Goal: Task Accomplishment & Management: Use online tool/utility

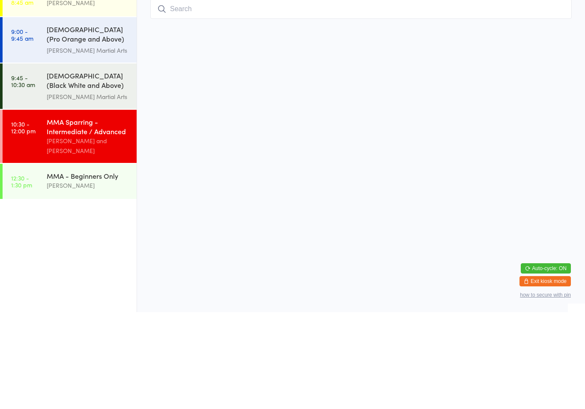
click at [109, 233] on div "[PERSON_NAME] and [PERSON_NAME]" at bounding box center [88, 243] width 83 height 20
click at [118, 168] on div "[DEMOGRAPHIC_DATA] (Black White and Above) Freestyle Martial ..." at bounding box center [88, 178] width 83 height 21
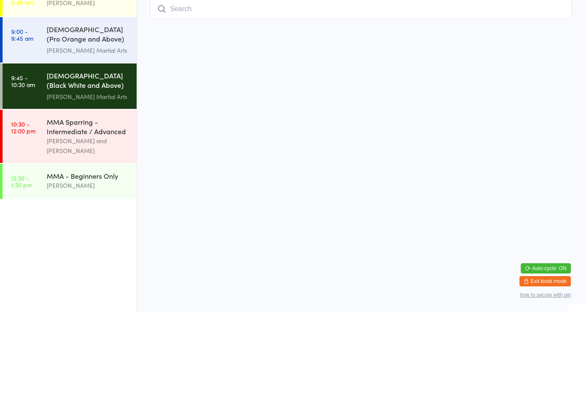
click at [129, 207] on div "MMA Sparring - Intermediate / Advanced [PERSON_NAME] and [PERSON_NAME]" at bounding box center [92, 233] width 90 height 53
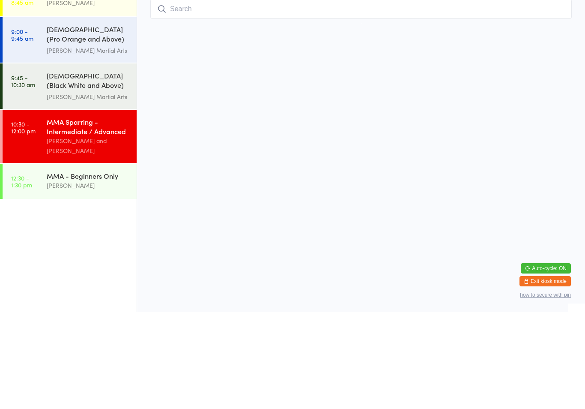
click at [111, 168] on div "[DEMOGRAPHIC_DATA] (Black White and Above) Freestyle Martial ..." at bounding box center [88, 178] width 83 height 21
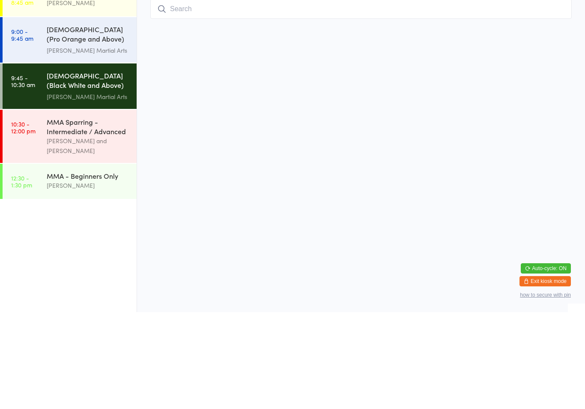
click at [107, 168] on div "[DEMOGRAPHIC_DATA] (Black White and Above) Freestyle Martial ..." at bounding box center [88, 178] width 83 height 21
click at [78, 233] on div "[PERSON_NAME] and [PERSON_NAME]" at bounding box center [88, 243] width 83 height 20
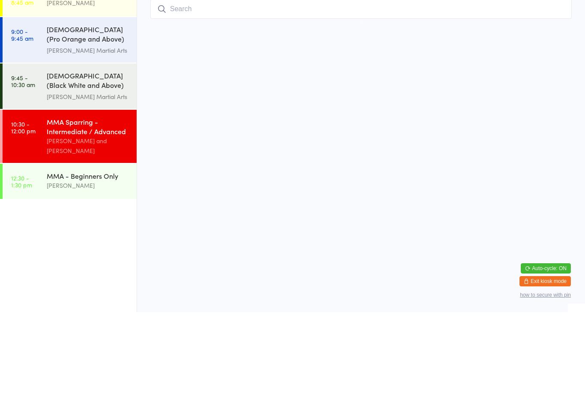
click at [265, 96] on input "search" at bounding box center [361, 106] width 422 height 20
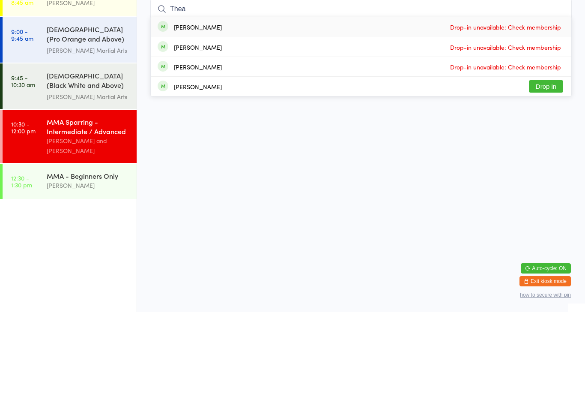
type input "Thea"
click at [400, 114] on div "[PERSON_NAME] Drop-in unavailable: Check membership" at bounding box center [361, 124] width 421 height 20
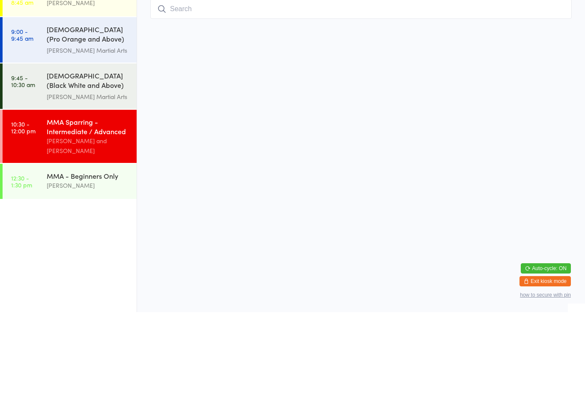
click at [391, 96] on input "search" at bounding box center [361, 106] width 422 height 20
click at [109, 121] on div "[DEMOGRAPHIC_DATA] (Pro Orange and Above) Freestyle Martial Art..." at bounding box center [88, 131] width 83 height 21
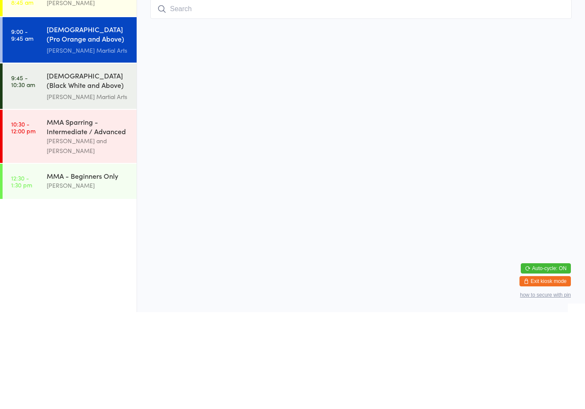
click at [213, 96] on input "search" at bounding box center [361, 106] width 422 height 20
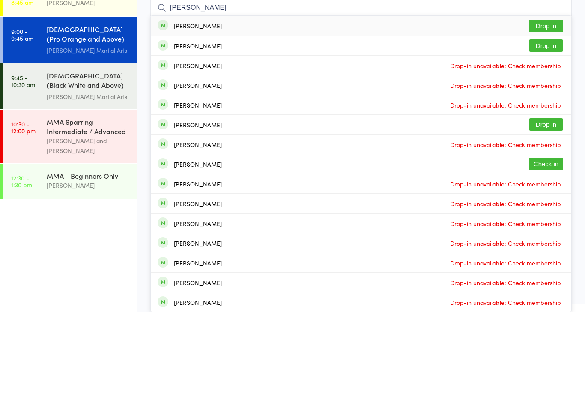
type input "[PERSON_NAME]"
click at [550, 255] on button "Check in" at bounding box center [546, 261] width 34 height 12
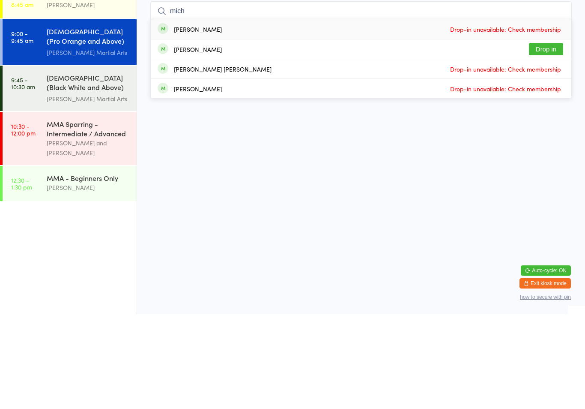
type input "mich"
click at [543, 138] on button "Drop in" at bounding box center [546, 144] width 34 height 12
type input "[PERSON_NAME]"
click at [559, 157] on button "Check in" at bounding box center [546, 163] width 34 height 12
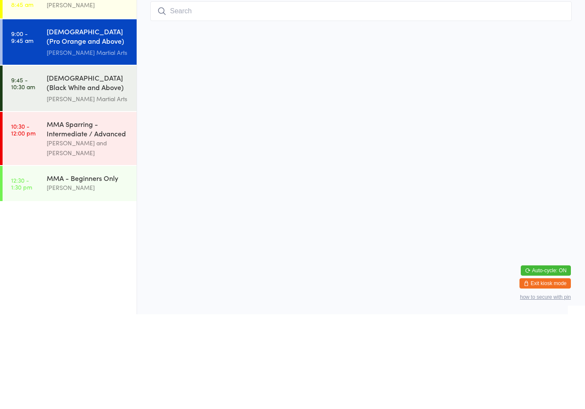
click at [186, 111] on input "search" at bounding box center [361, 106] width 422 height 20
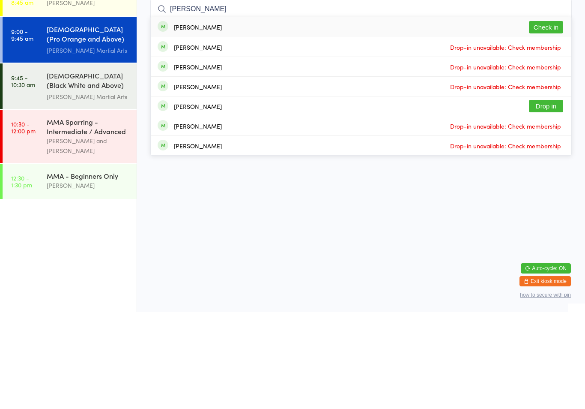
type input "[PERSON_NAME]"
click at [555, 118] on button "Check in" at bounding box center [546, 124] width 34 height 12
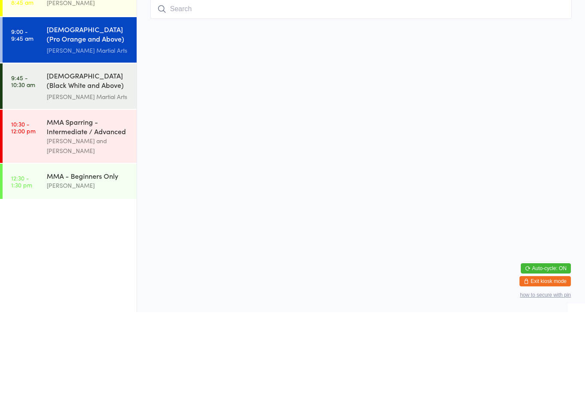
click at [244, 96] on input "search" at bounding box center [361, 106] width 422 height 20
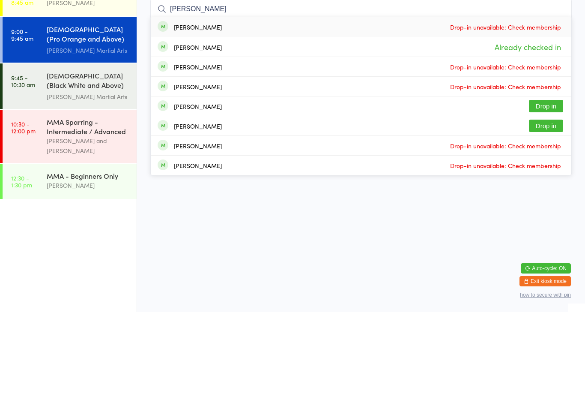
click at [554, 185] on html "You have now entered Kiosk Mode. Members will be able to check themselves in us…" at bounding box center [292, 204] width 585 height 409
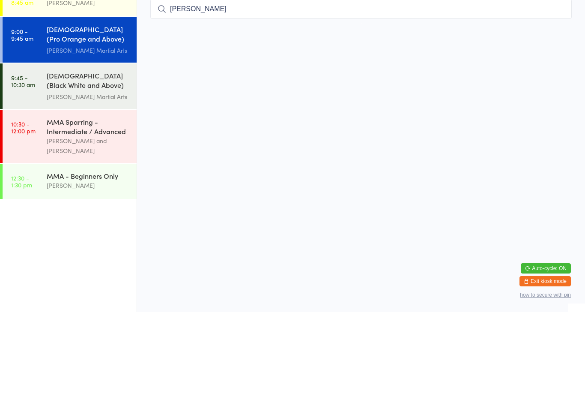
click at [229, 96] on input "[PERSON_NAME]" at bounding box center [361, 106] width 422 height 20
type input "J"
click at [539, 163] on html "You have now entered Kiosk Mode. Members will be able to check themselves in us…" at bounding box center [292, 204] width 585 height 409
click at [107, 233] on div "[PERSON_NAME] and [PERSON_NAME]" at bounding box center [88, 243] width 83 height 20
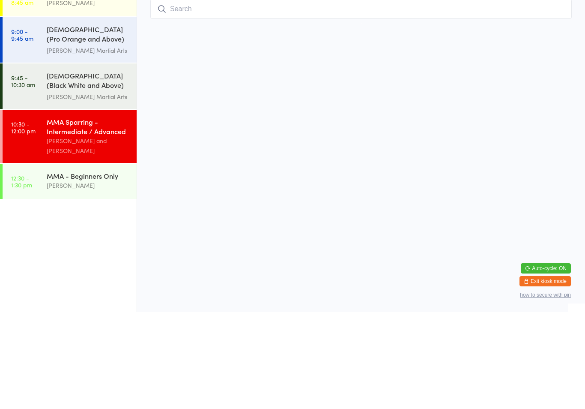
click at [105, 268] on div "MMA - Beginners Only" at bounding box center [88, 272] width 83 height 9
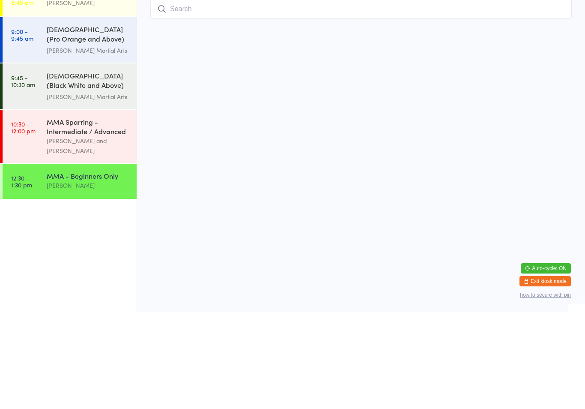
click at [105, 214] on div "MMA Sparring - Intermediate / Advanced" at bounding box center [88, 223] width 83 height 19
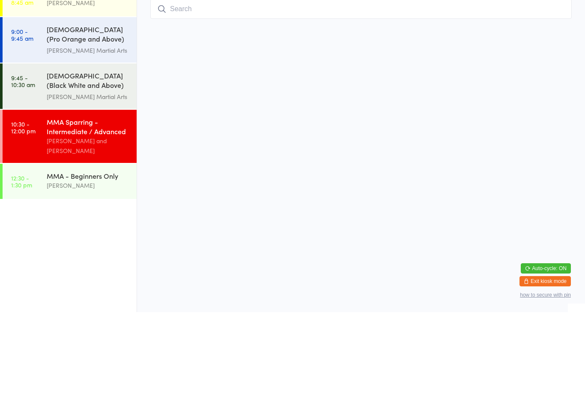
click at [74, 214] on div "MMA Sparring - Intermediate / Advanced" at bounding box center [88, 223] width 83 height 19
click at [64, 214] on div "MMA Sparring - Intermediate / Advanced" at bounding box center [88, 223] width 83 height 19
click at [74, 138] on div "[DEMOGRAPHIC_DATA] (Pro Orange and Above) Freestyle Martial Art..." at bounding box center [88, 131] width 83 height 21
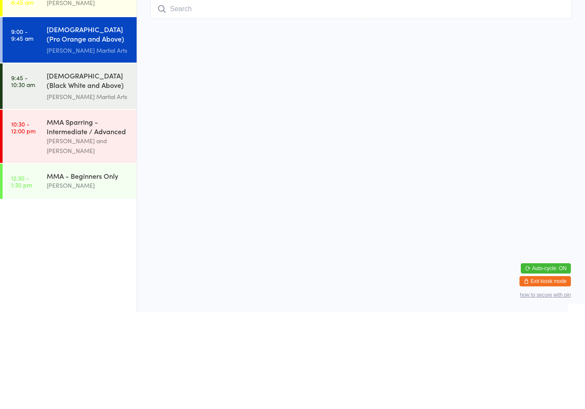
click at [480, 64] on span "Manual search" at bounding box center [473, 60] width 42 height 9
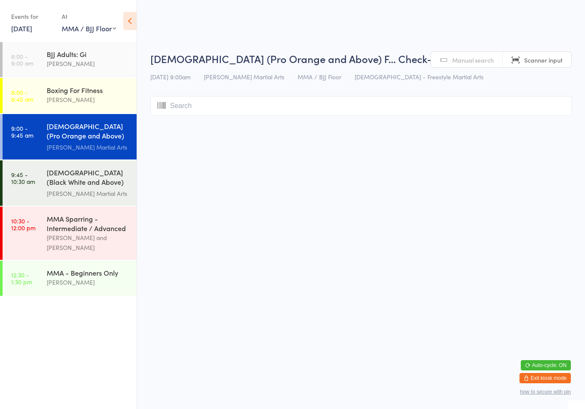
click at [206, 153] on html "You have now entered Kiosk Mode. Members will be able to check themselves in us…" at bounding box center [292, 204] width 585 height 409
click at [224, 114] on input "search" at bounding box center [361, 106] width 422 height 20
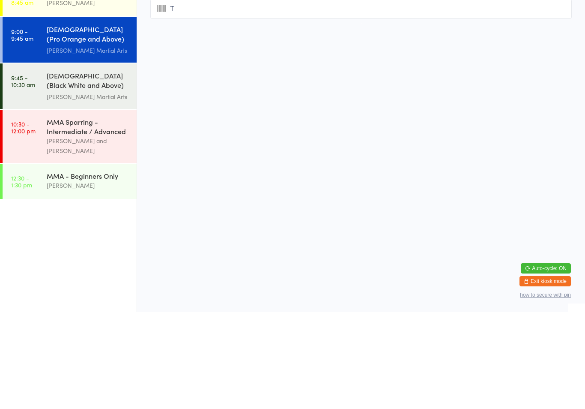
type input "Tj"
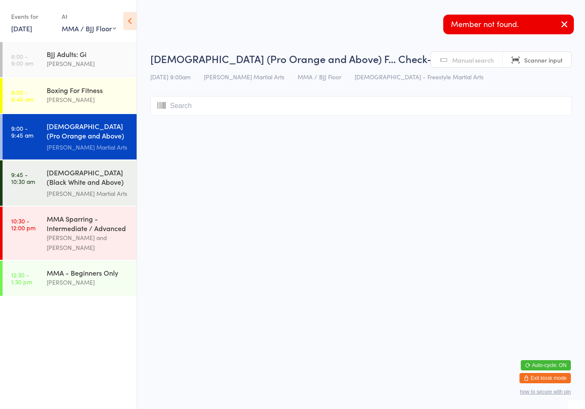
click at [473, 62] on span "Manual search" at bounding box center [473, 60] width 42 height 9
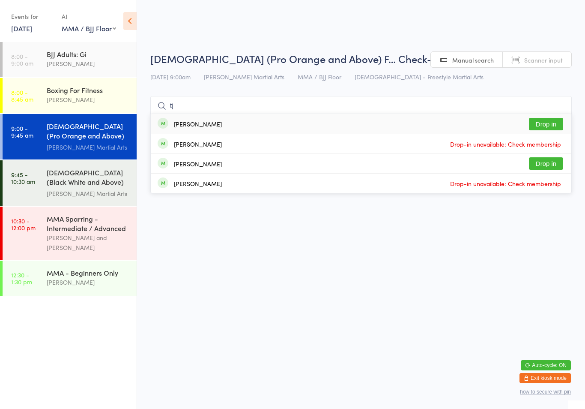
type input "tj"
click at [200, 126] on div "[PERSON_NAME] Drop in" at bounding box center [361, 124] width 421 height 20
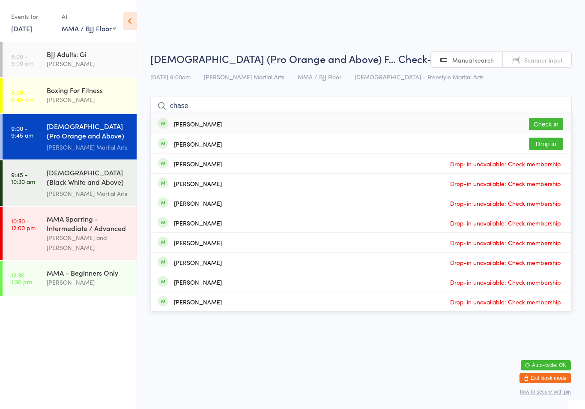
type input "chase"
click at [543, 123] on button "Check in" at bounding box center [546, 124] width 34 height 12
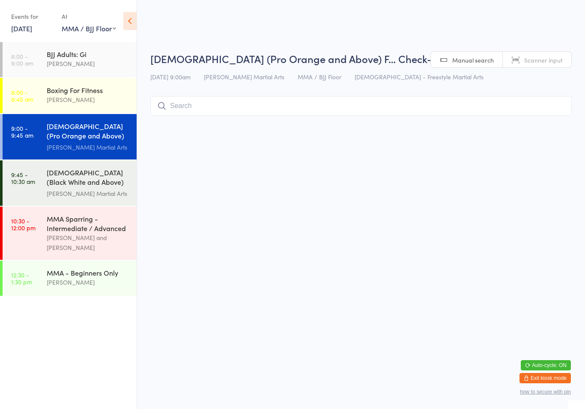
click at [210, 104] on input "search" at bounding box center [361, 106] width 422 height 20
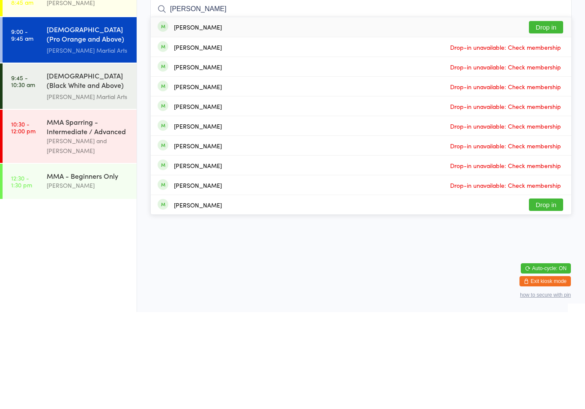
type input "[PERSON_NAME]"
click at [548, 118] on button "Drop in" at bounding box center [546, 124] width 34 height 12
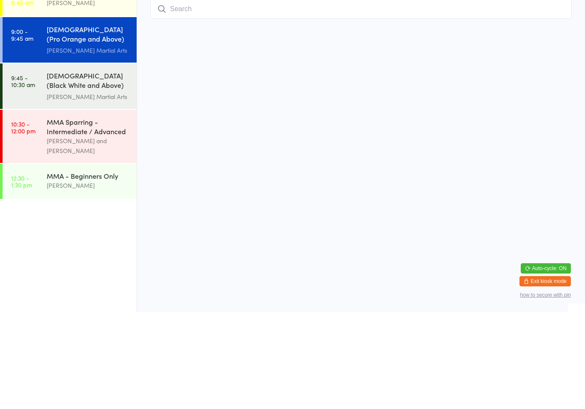
click at [67, 142] on div "[PERSON_NAME] Martial Arts" at bounding box center [88, 147] width 83 height 10
click at [182, 96] on input "search" at bounding box center [361, 106] width 422 height 20
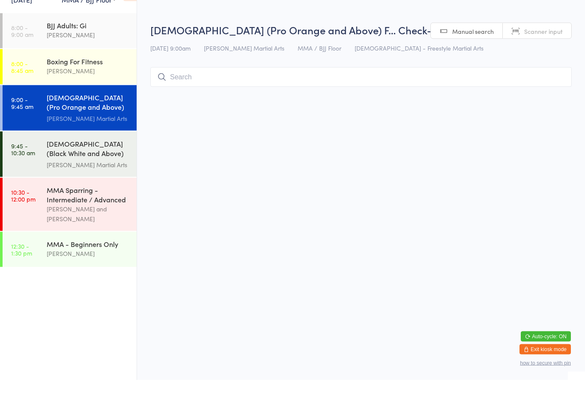
click at [83, 49] on div "BJJ Adults: Gi" at bounding box center [88, 53] width 83 height 9
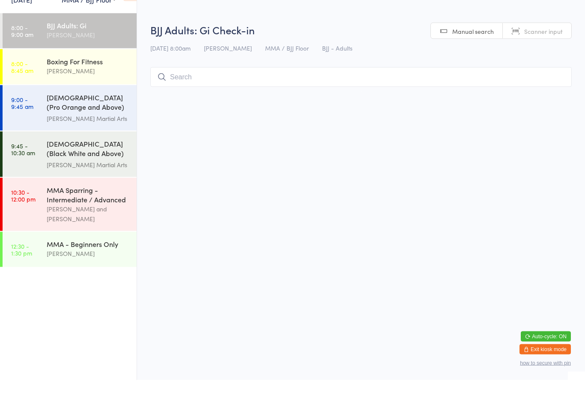
click at [210, 110] on input "search" at bounding box center [361, 106] width 422 height 20
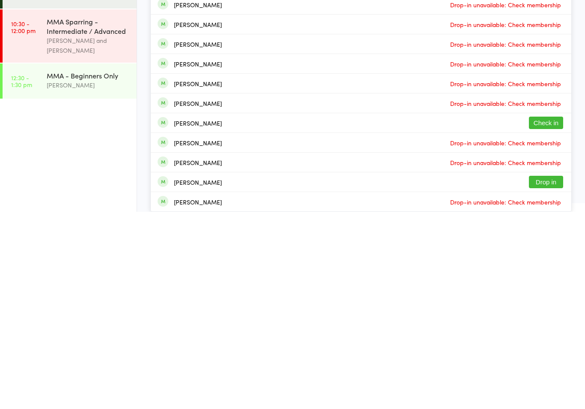
type input "[PERSON_NAME]"
click at [548, 314] on button "Check in" at bounding box center [546, 320] width 34 height 12
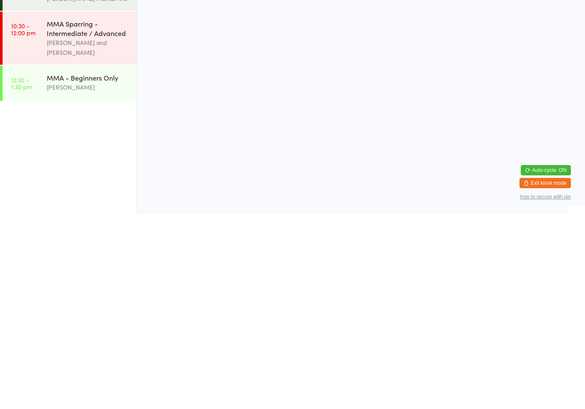
click at [110, 186] on div "[DEMOGRAPHIC_DATA] (Black White and Above) Freestyle Martial ..." at bounding box center [88, 178] width 83 height 21
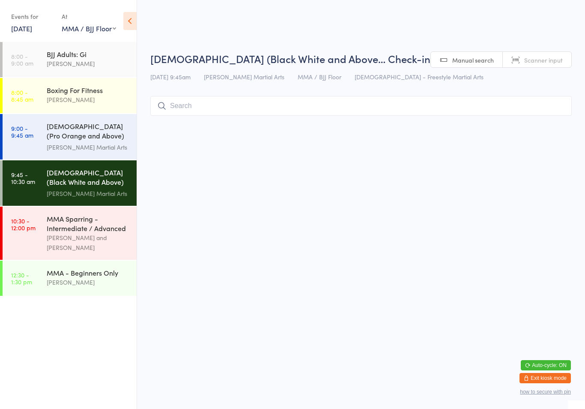
click at [437, 98] on input "search" at bounding box center [361, 106] width 422 height 20
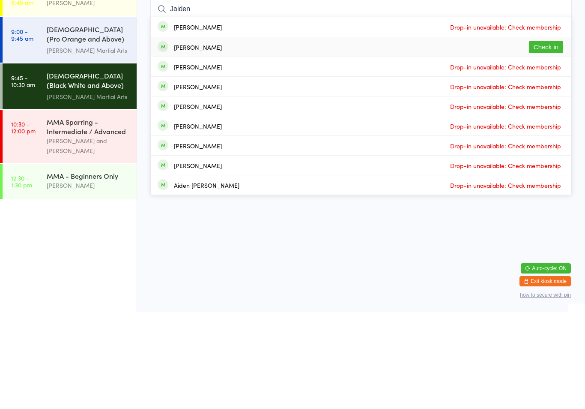
type input "Jaiden"
click at [421, 134] on div "[PERSON_NAME] Check in" at bounding box center [361, 143] width 421 height 19
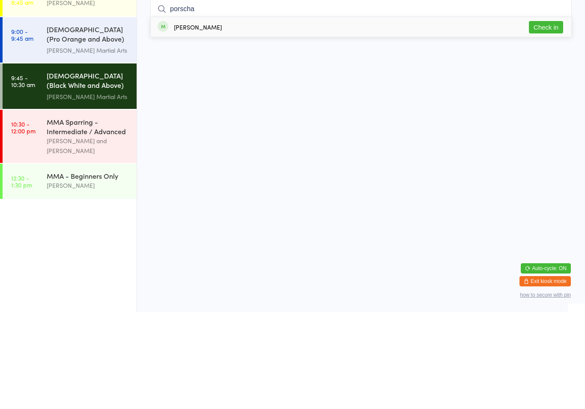
type input "porscha"
click at [314, 114] on div "[PERSON_NAME] Check in" at bounding box center [361, 124] width 421 height 20
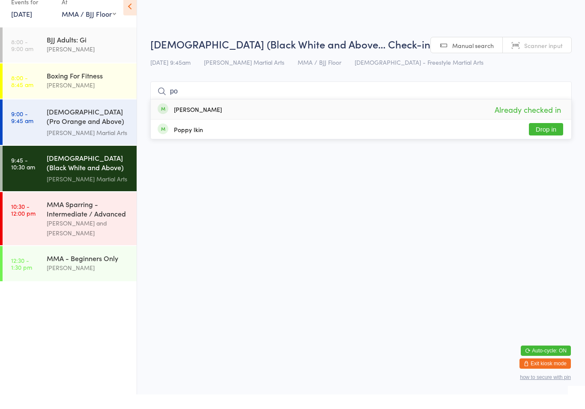
type input "p"
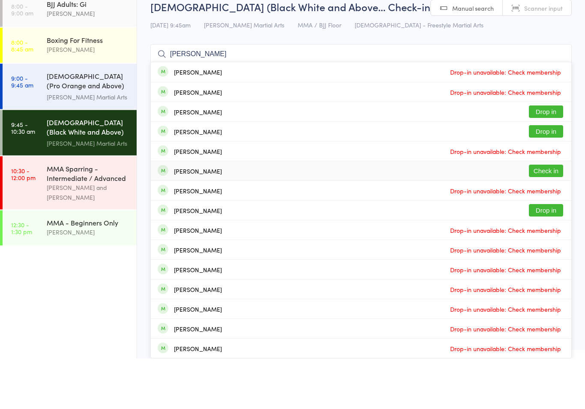
type input "[PERSON_NAME]"
click at [203, 218] on div "[PERSON_NAME]" at bounding box center [198, 221] width 48 height 7
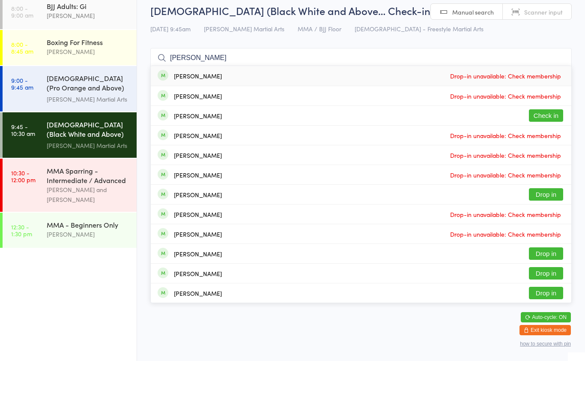
type input "[PERSON_NAME]"
click at [553, 157] on button "Check in" at bounding box center [546, 163] width 34 height 12
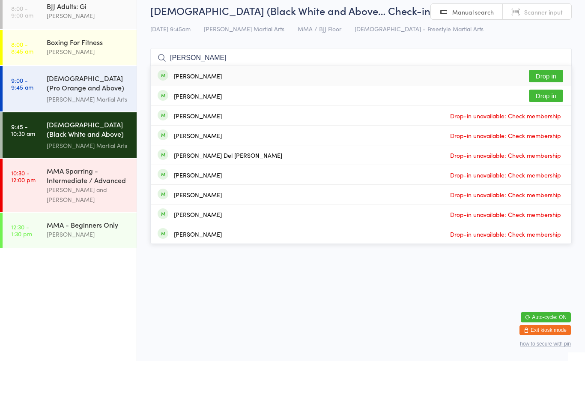
type input "[PERSON_NAME]"
click at [551, 118] on button "Drop in" at bounding box center [546, 124] width 34 height 12
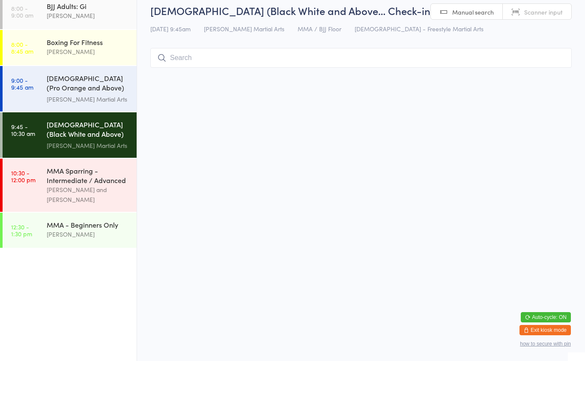
click at [72, 149] on div "[PERSON_NAME] Martial Arts" at bounding box center [88, 147] width 83 height 10
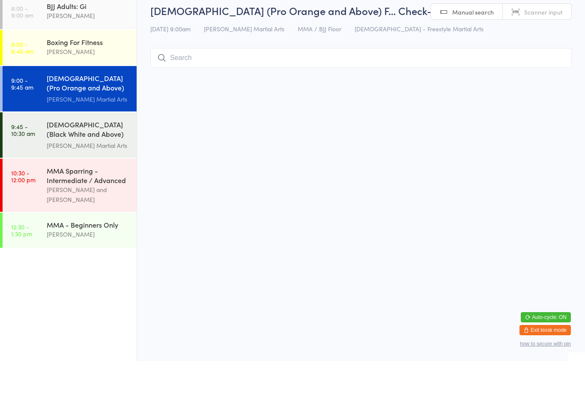
click at [275, 116] on input "search" at bounding box center [361, 106] width 422 height 20
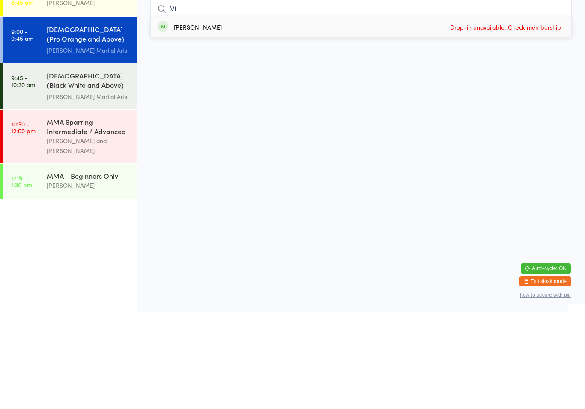
type input "V"
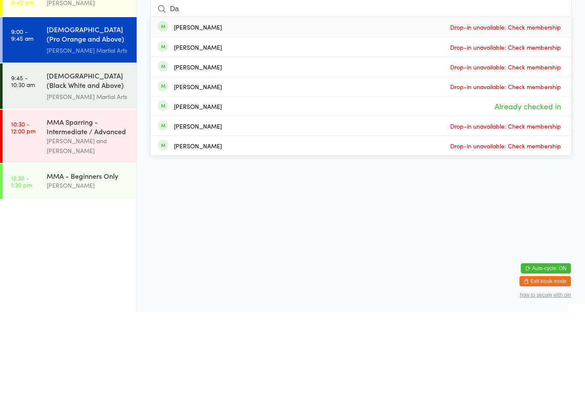
type input "D"
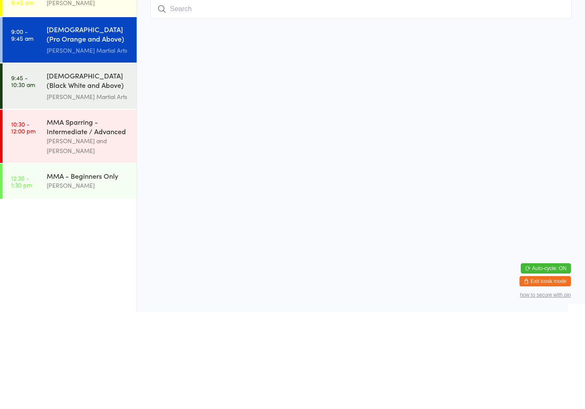
click at [228, 100] on input "search" at bounding box center [361, 106] width 422 height 20
type input "[PERSON_NAME]’s [PERSON_NAME]"
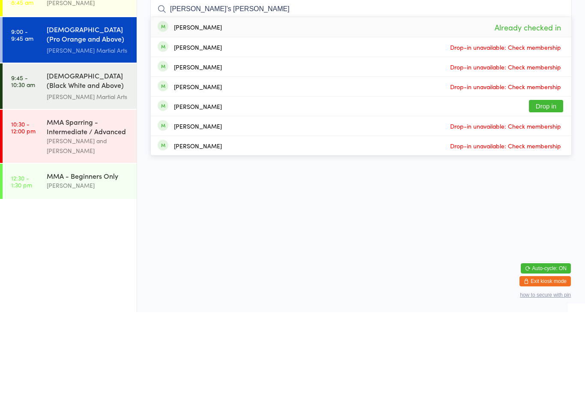
click at [43, 261] on link "12:30 - 1:30 pm MMA - Beginners Only [PERSON_NAME]" at bounding box center [70, 278] width 134 height 35
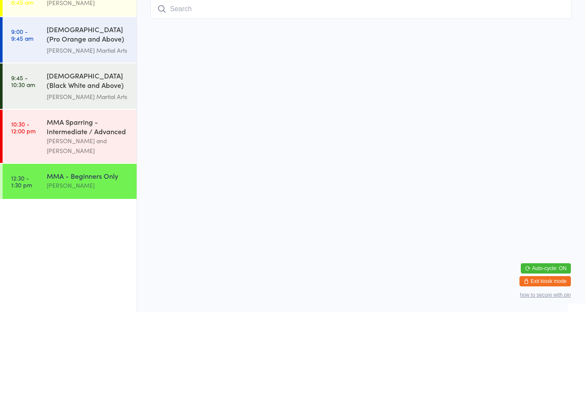
click at [77, 268] on div "MMA - Beginners Only" at bounding box center [88, 272] width 83 height 9
click at [99, 277] on div "[PERSON_NAME]" at bounding box center [88, 282] width 83 height 10
click at [104, 277] on div "[PERSON_NAME]" at bounding box center [88, 282] width 83 height 10
click at [99, 231] on ul "8:00 - 9:00 am BJJ Adults: [PERSON_NAME] 8:00 - 8:45 am Boxing For Fitness [PER…" at bounding box center [68, 225] width 137 height 367
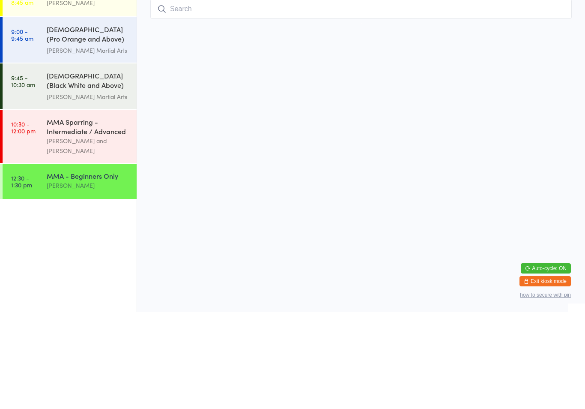
click at [77, 227] on ul "8:00 - 9:00 am BJJ Adults: [PERSON_NAME] 8:00 - 8:45 am Boxing For Fitness [PER…" at bounding box center [68, 225] width 137 height 367
click at [34, 237] on ul "8:00 - 9:00 am BJJ Adults: [PERSON_NAME] 8:00 - 8:45 am Boxing For Fitness [PER…" at bounding box center [68, 225] width 137 height 367
click at [66, 232] on ul "8:00 - 9:00 am BJJ Adults: [PERSON_NAME] 8:00 - 8:45 am Boxing For Fitness [PER…" at bounding box center [68, 225] width 137 height 367
click at [80, 234] on ul "8:00 - 9:00 am BJJ Adults: [PERSON_NAME] 8:00 - 8:45 am Boxing For Fitness [PER…" at bounding box center [68, 225] width 137 height 367
click at [89, 237] on ul "8:00 - 9:00 am BJJ Adults: [PERSON_NAME] 8:00 - 8:45 am Boxing For Fitness [PER…" at bounding box center [68, 225] width 137 height 367
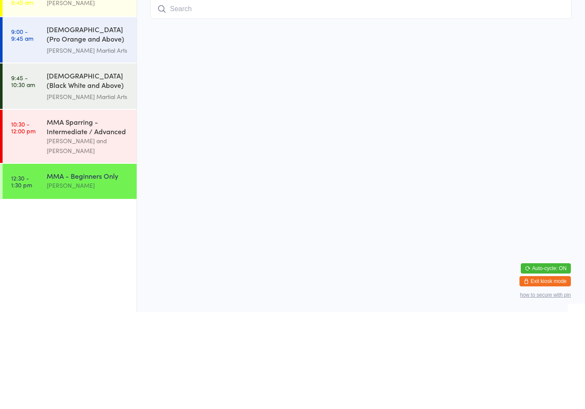
click at [80, 235] on ul "8:00 - 9:00 am BJJ Adults: [PERSON_NAME] 8:00 - 8:45 am Boxing For Fitness [PER…" at bounding box center [68, 225] width 137 height 367
click at [76, 244] on ul "8:00 - 9:00 am BJJ Adults: [PERSON_NAME] 8:00 - 8:45 am Boxing For Fitness [PER…" at bounding box center [68, 225] width 137 height 367
click at [79, 224] on div "MMA Sparring - Intermediate / Advanced" at bounding box center [88, 223] width 83 height 19
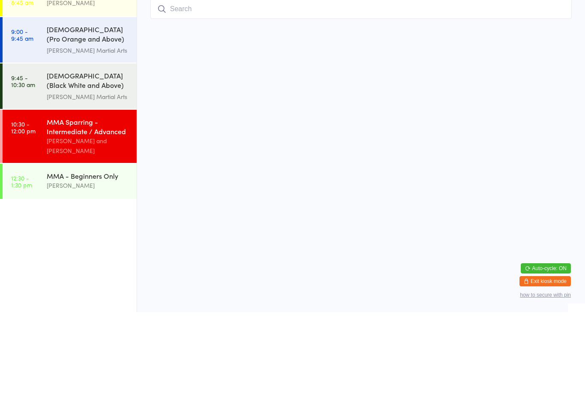
click at [66, 233] on div "MMA Sparring - Intermediate / Advanced" at bounding box center [88, 223] width 83 height 19
click at [243, 108] on input "search" at bounding box center [361, 106] width 422 height 20
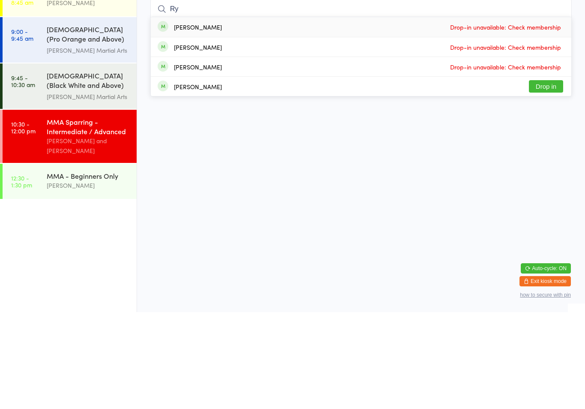
type input "Ry"
click at [550, 177] on button "Drop in" at bounding box center [546, 183] width 34 height 12
